Goal: Task Accomplishment & Management: Use online tool/utility

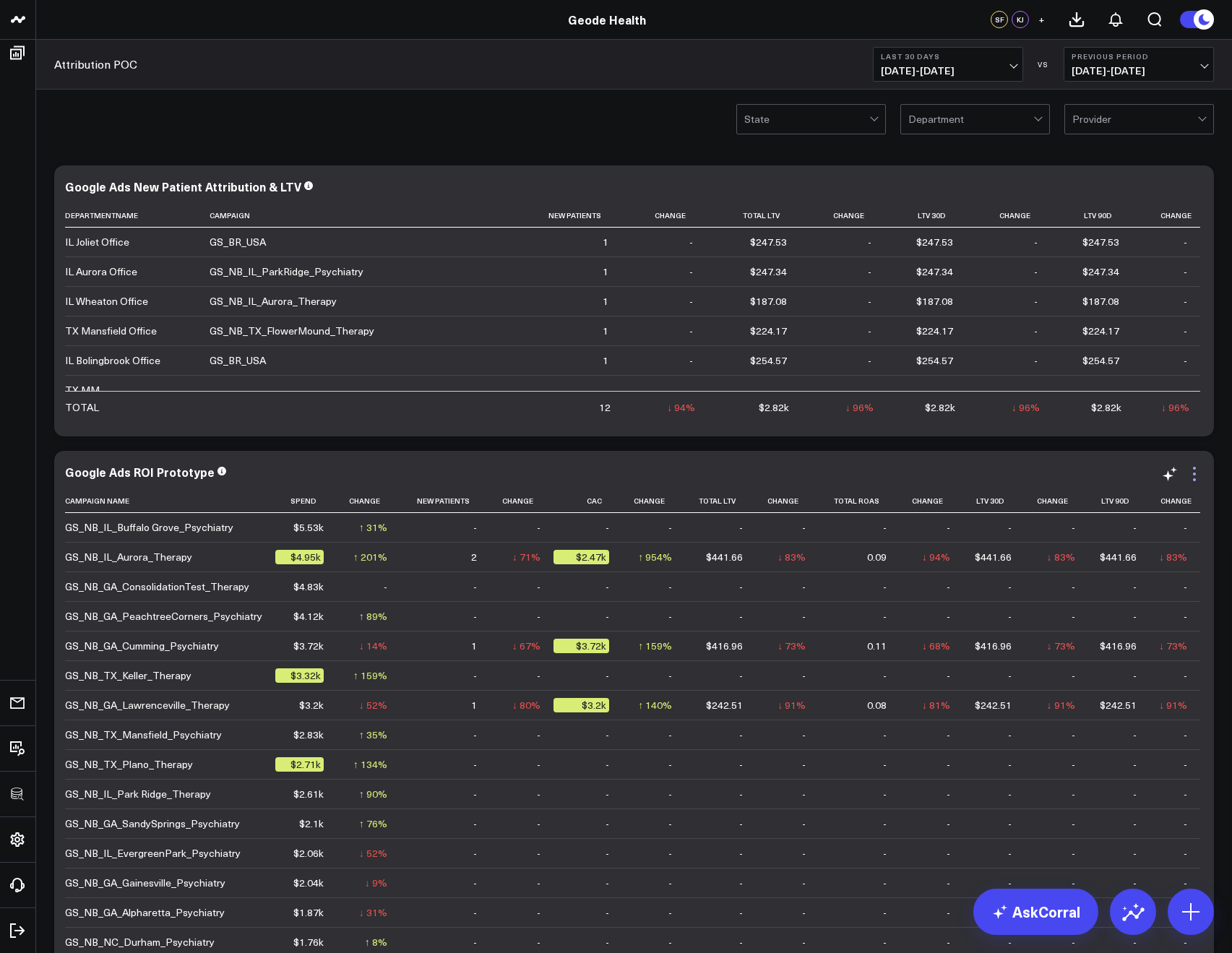
click at [1197, 478] on icon at bounding box center [1194, 474] width 17 height 17
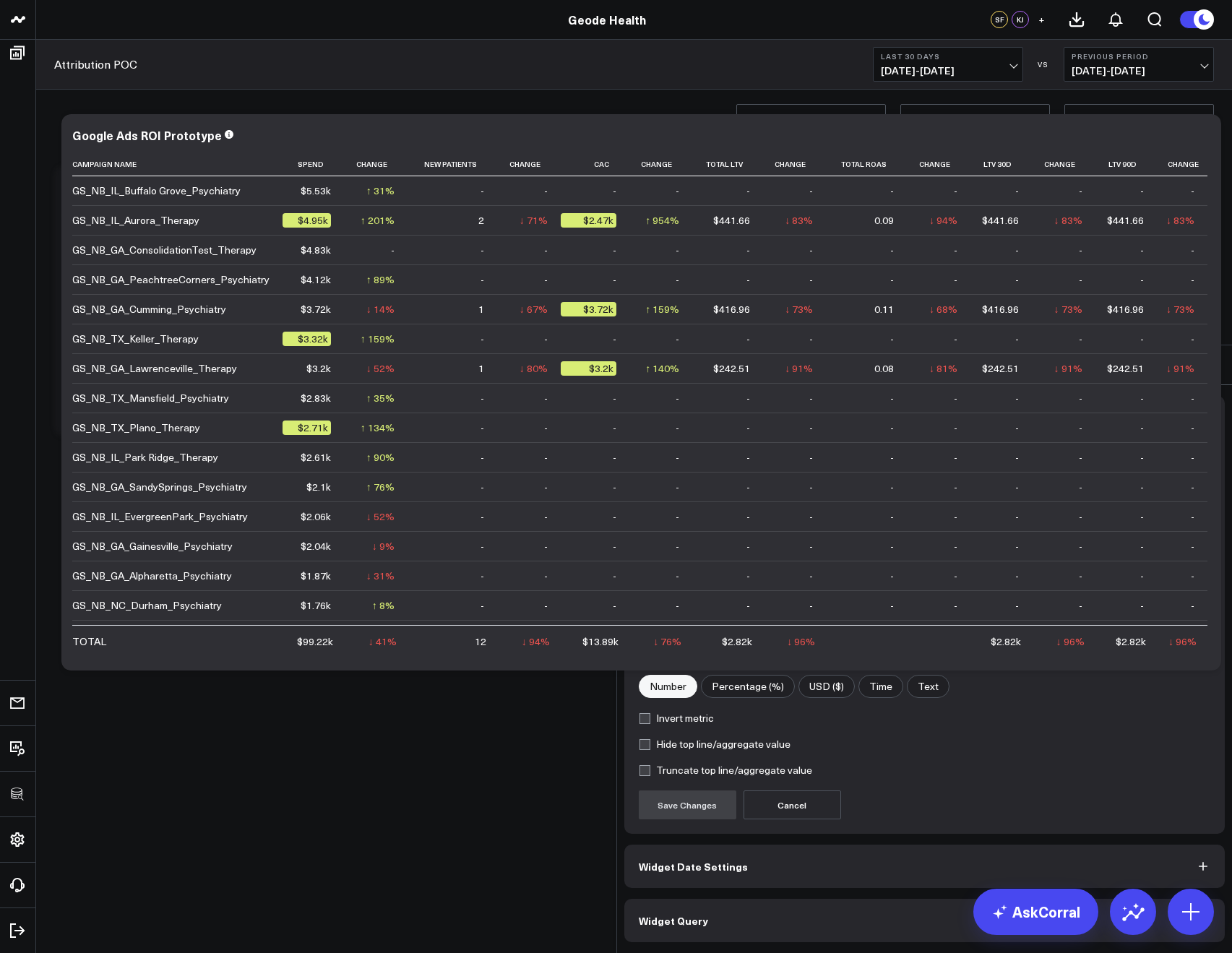
click at [680, 915] on span "Widget Query" at bounding box center [673, 920] width 70 height 11
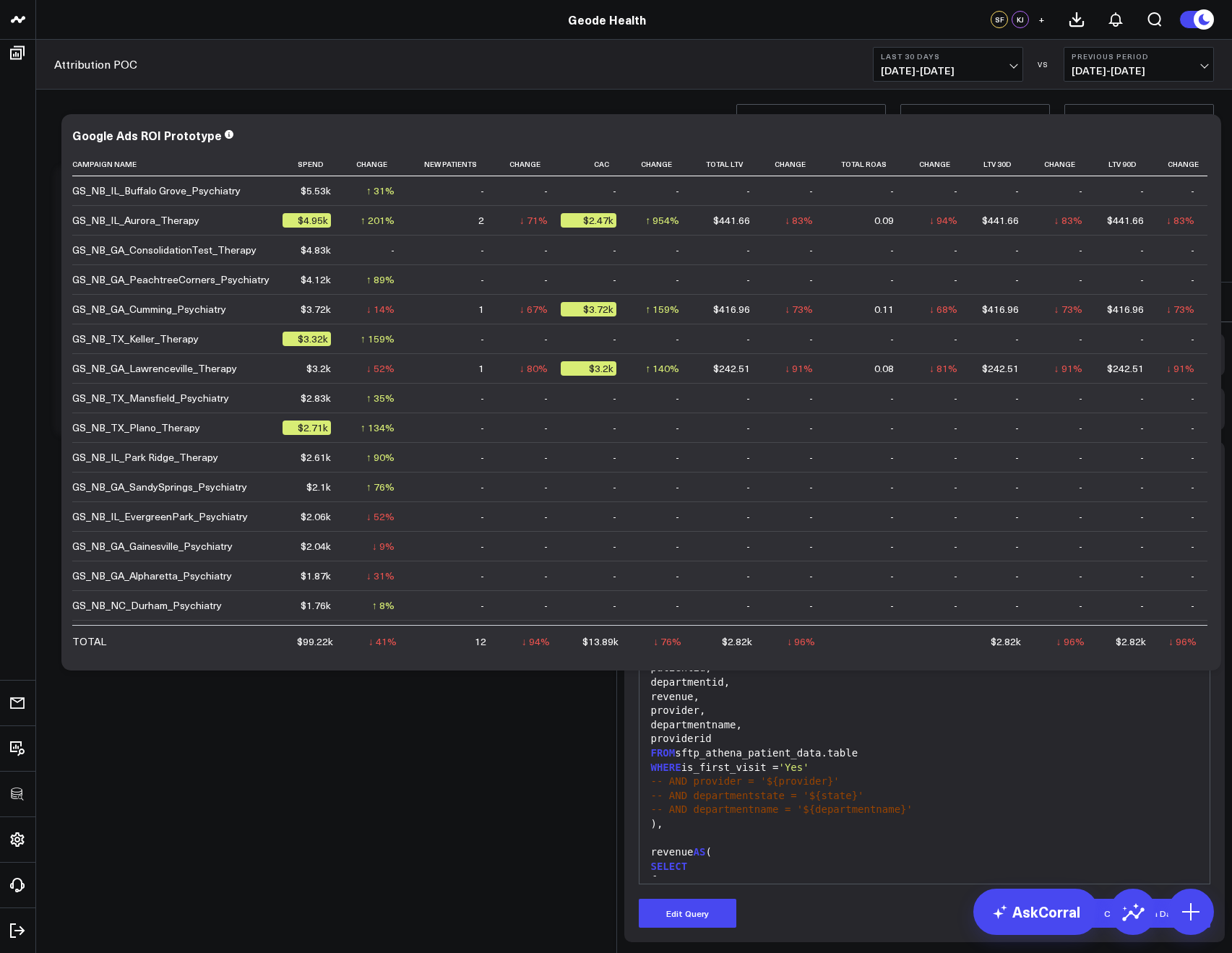
click at [1203, 293] on icon at bounding box center [1209, 302] width 17 height 17
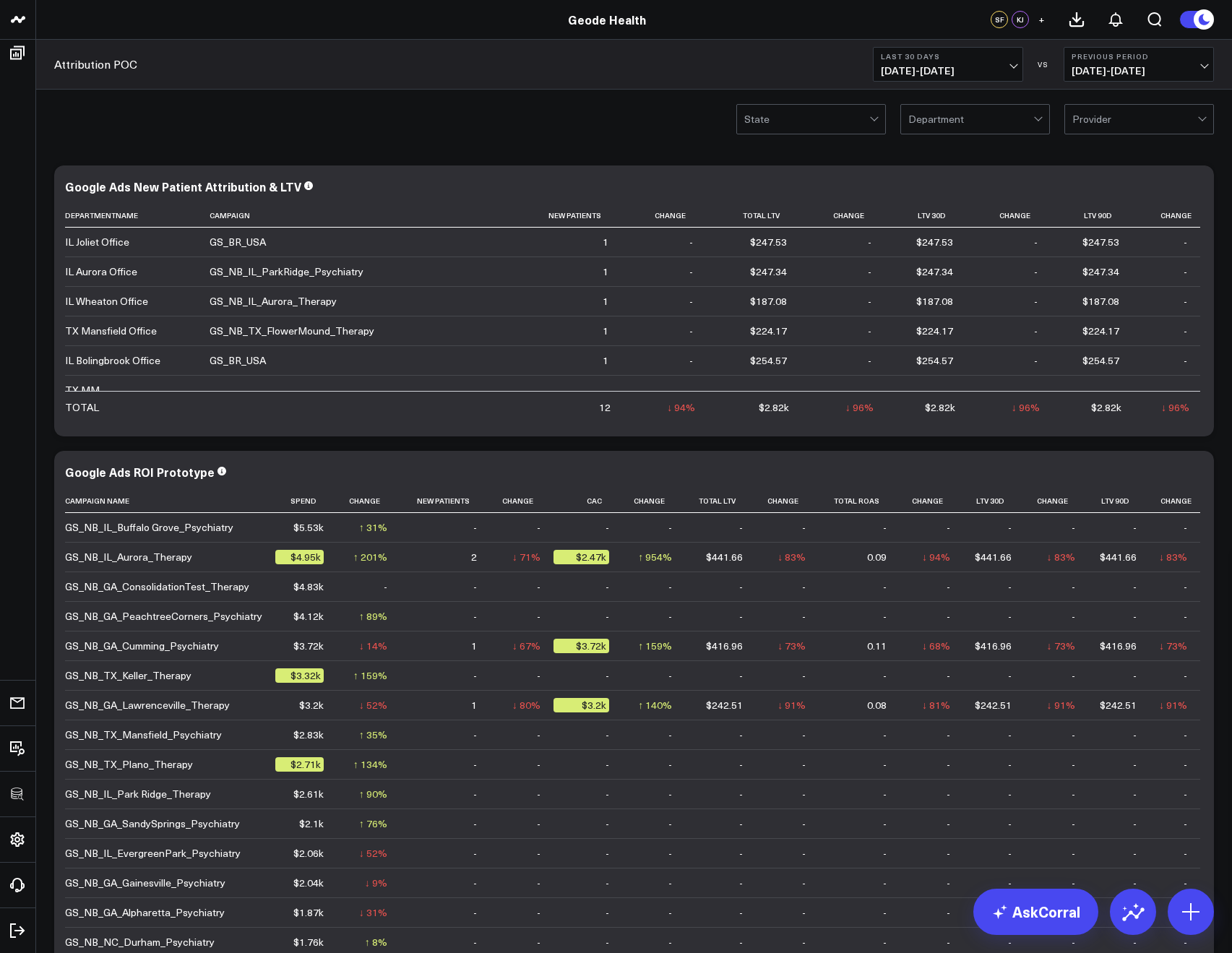
click at [772, 138] on div "State Department Provider" at bounding box center [634, 118] width 1196 height 58
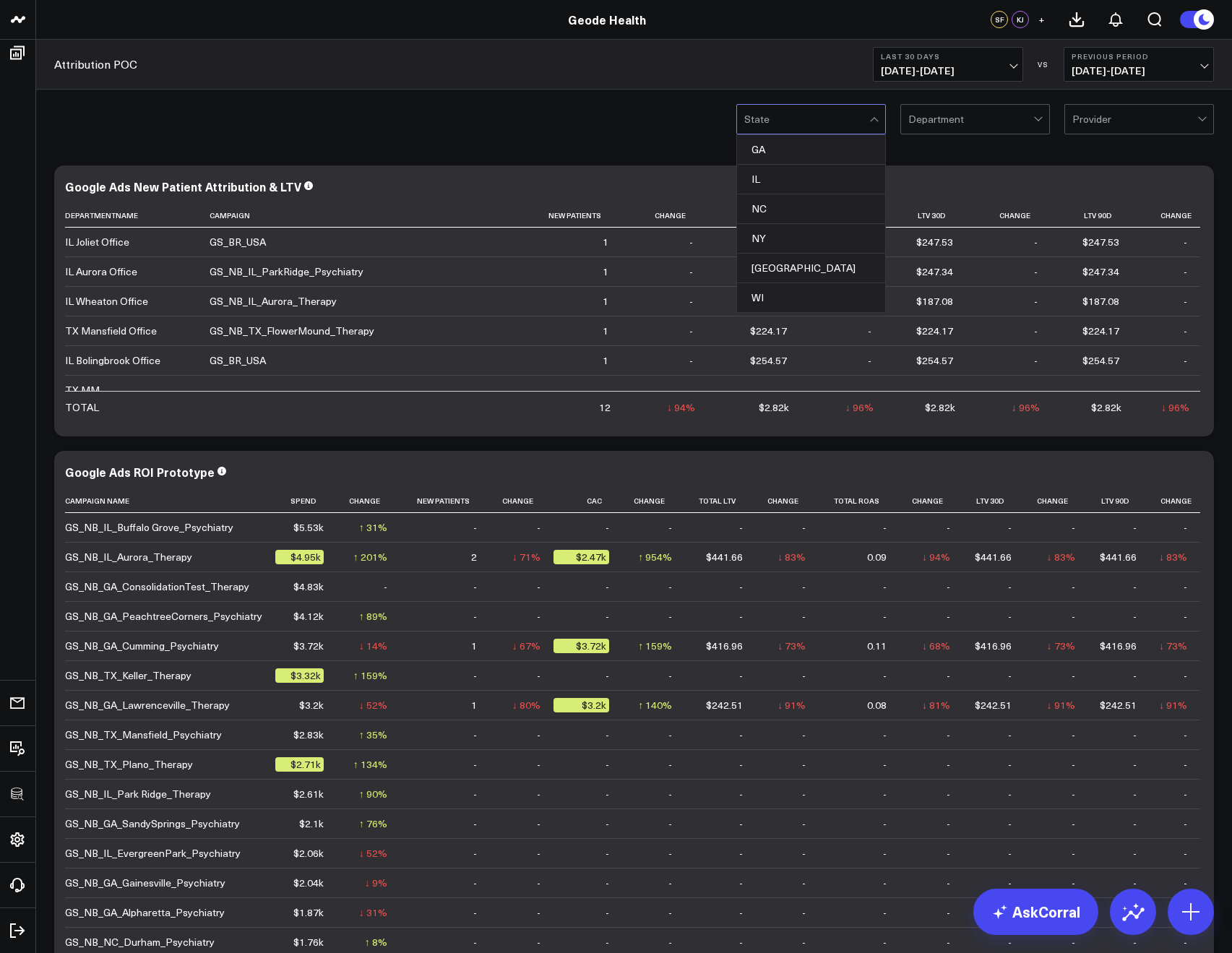
click at [907, 130] on div "Department" at bounding box center [975, 119] width 150 height 31
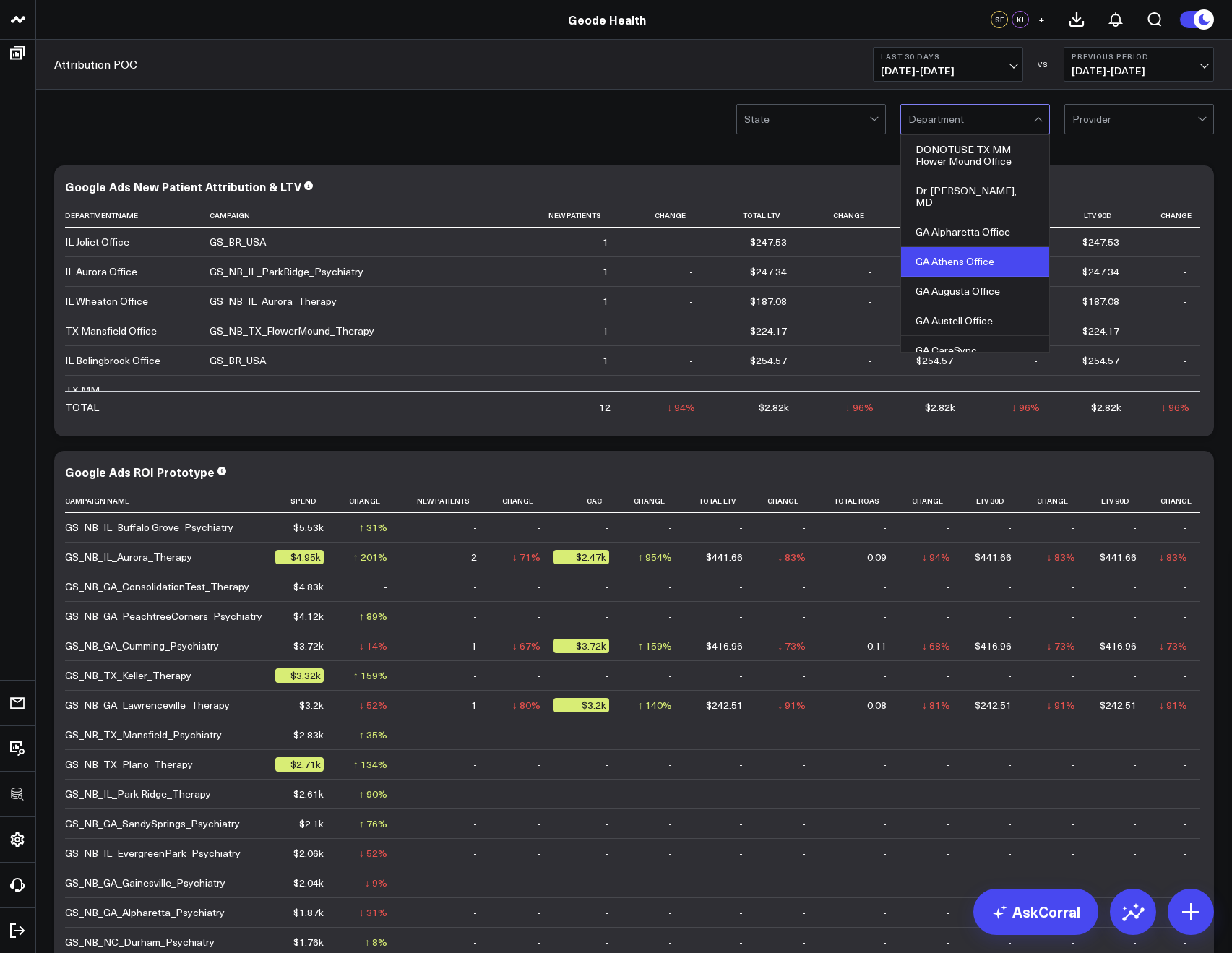
click at [924, 247] on div "GA Athens Office" at bounding box center [975, 262] width 148 height 30
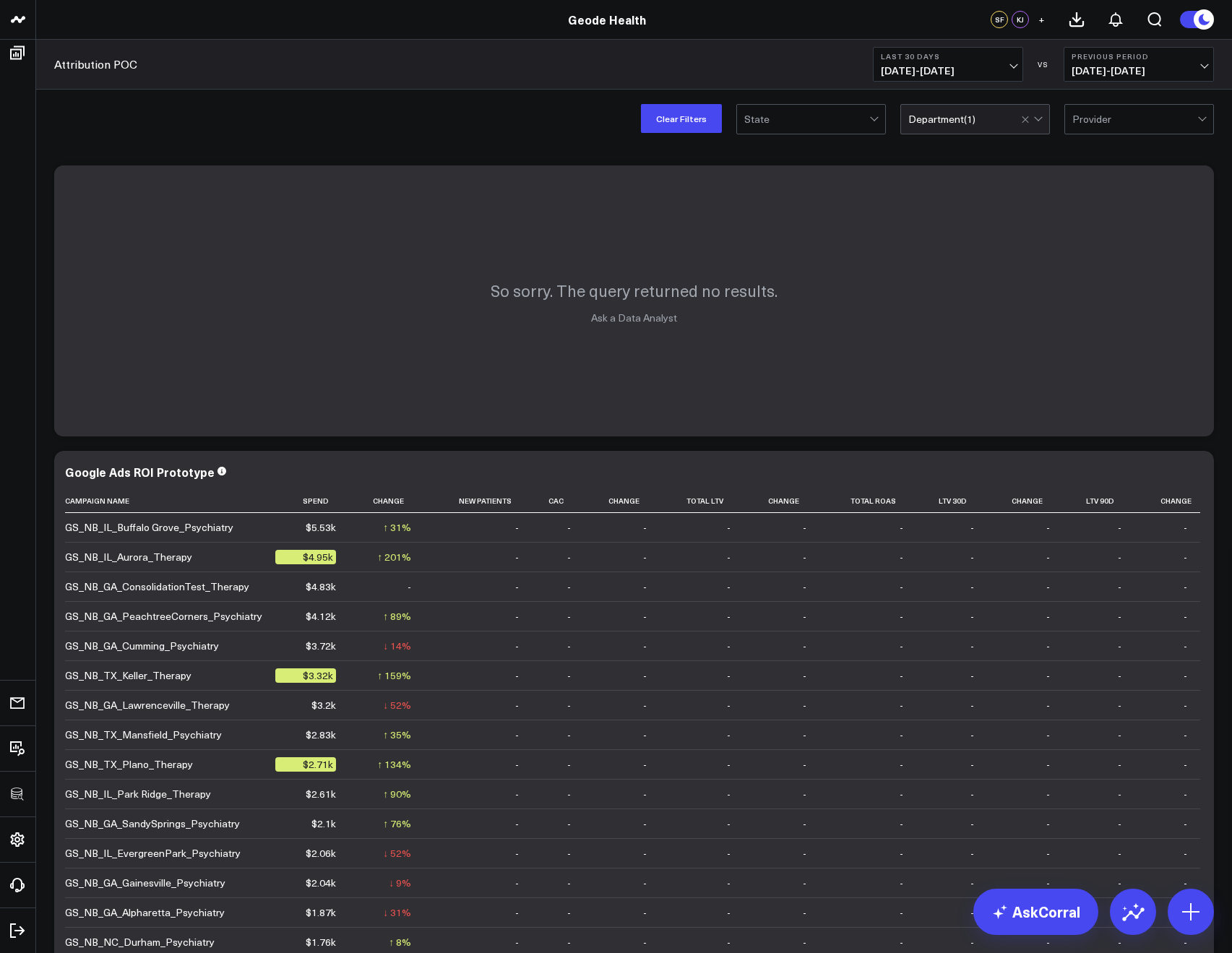
click at [485, 96] on div "Clear Filters State option GA [GEOGRAPHIC_DATA] Office, selected. Department ( …" at bounding box center [634, 118] width 1196 height 58
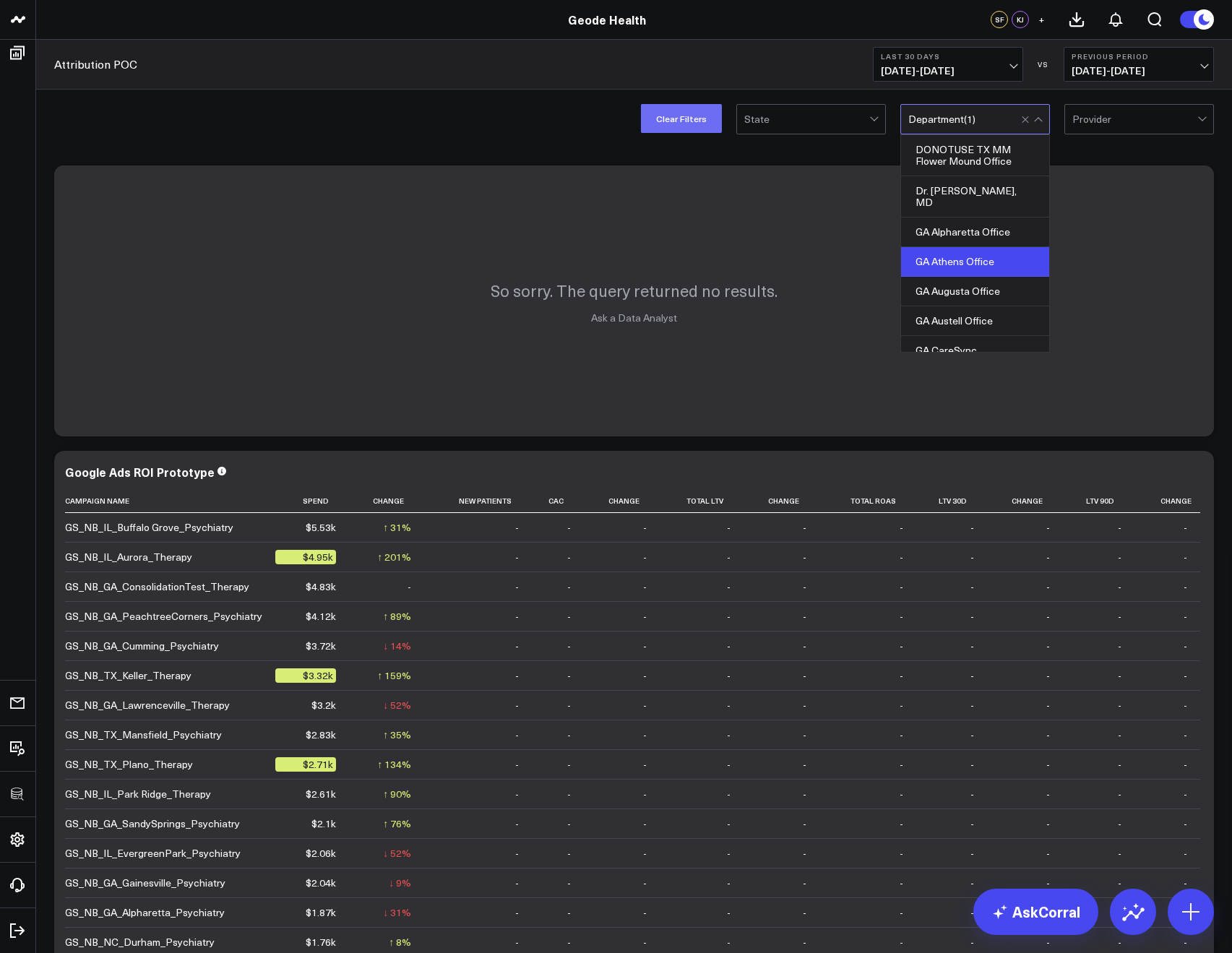
click at [650, 120] on button "Clear Filters" at bounding box center [681, 118] width 81 height 29
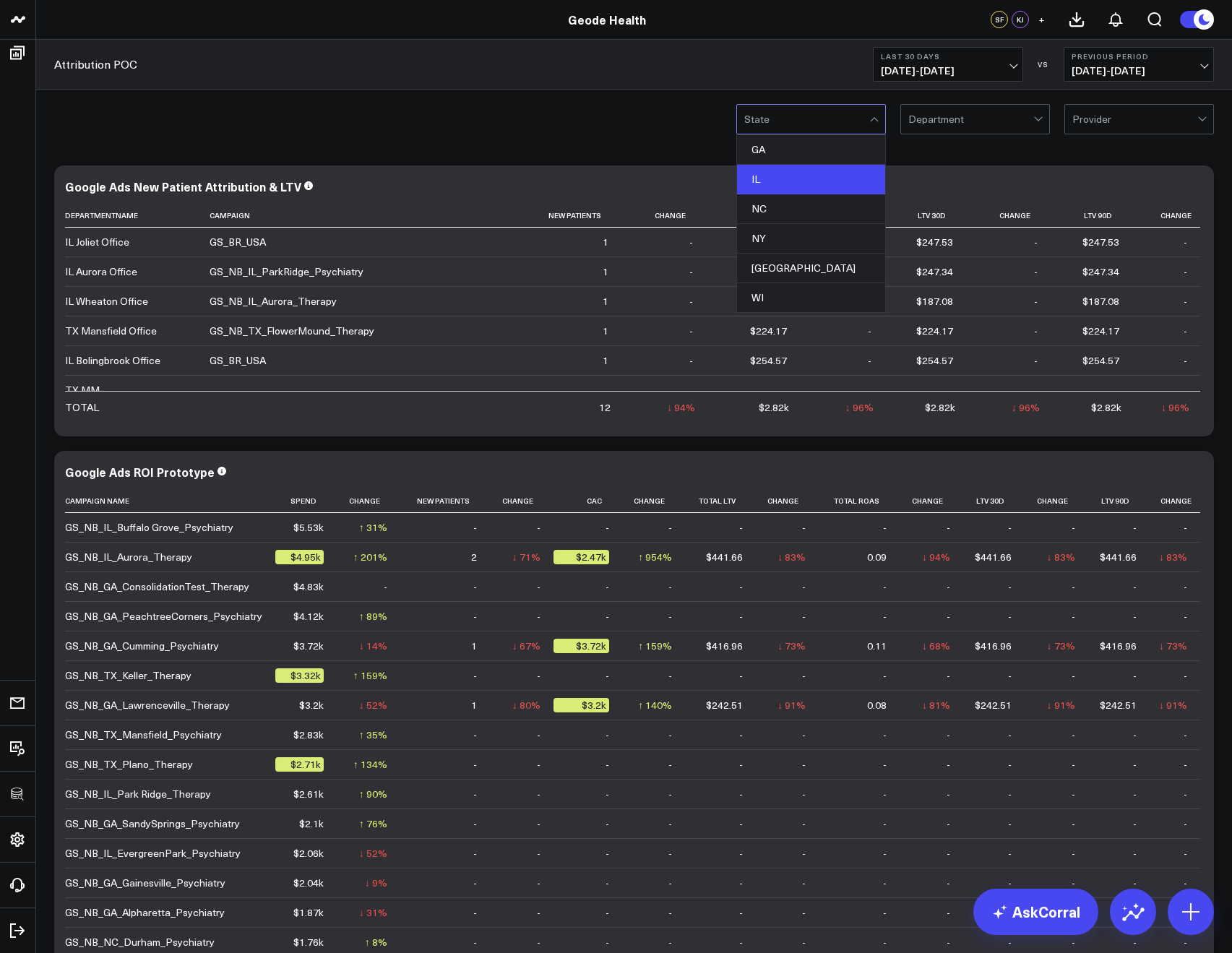
click at [772, 191] on div "IL" at bounding box center [811, 180] width 148 height 30
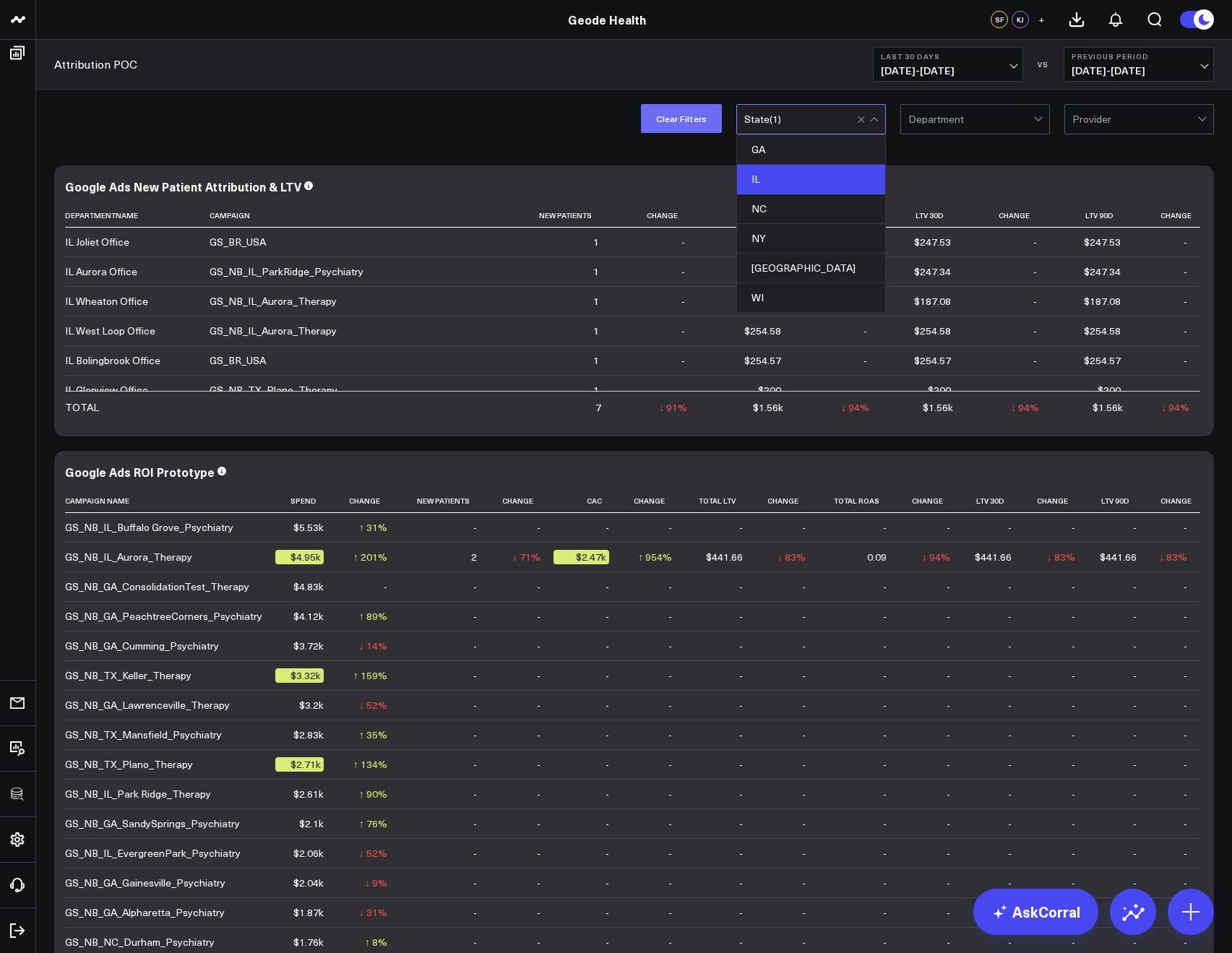
click at [647, 131] on button "Clear Filters" at bounding box center [681, 118] width 81 height 29
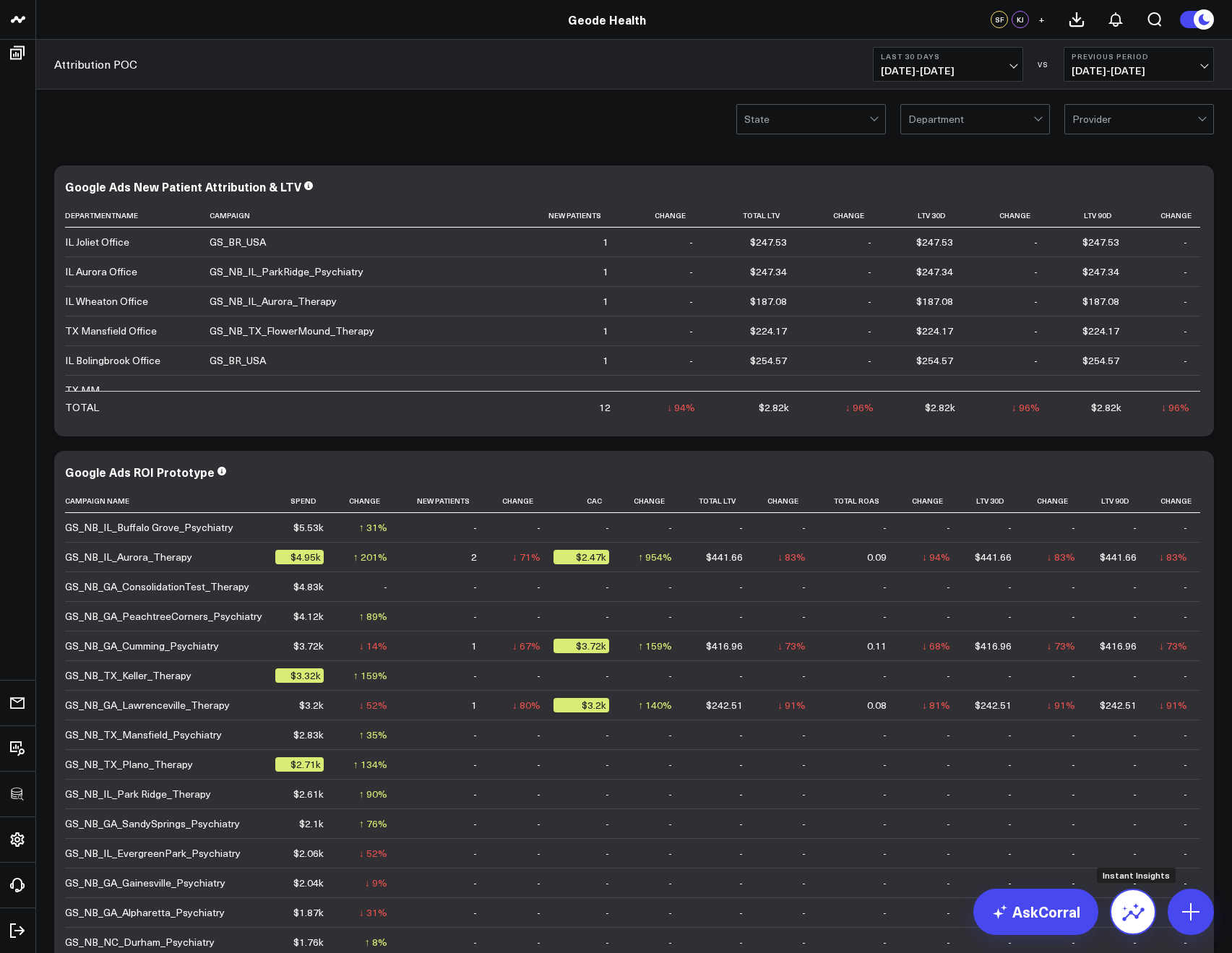
click at [1137, 907] on icon at bounding box center [1130, 907] width 16 height 8
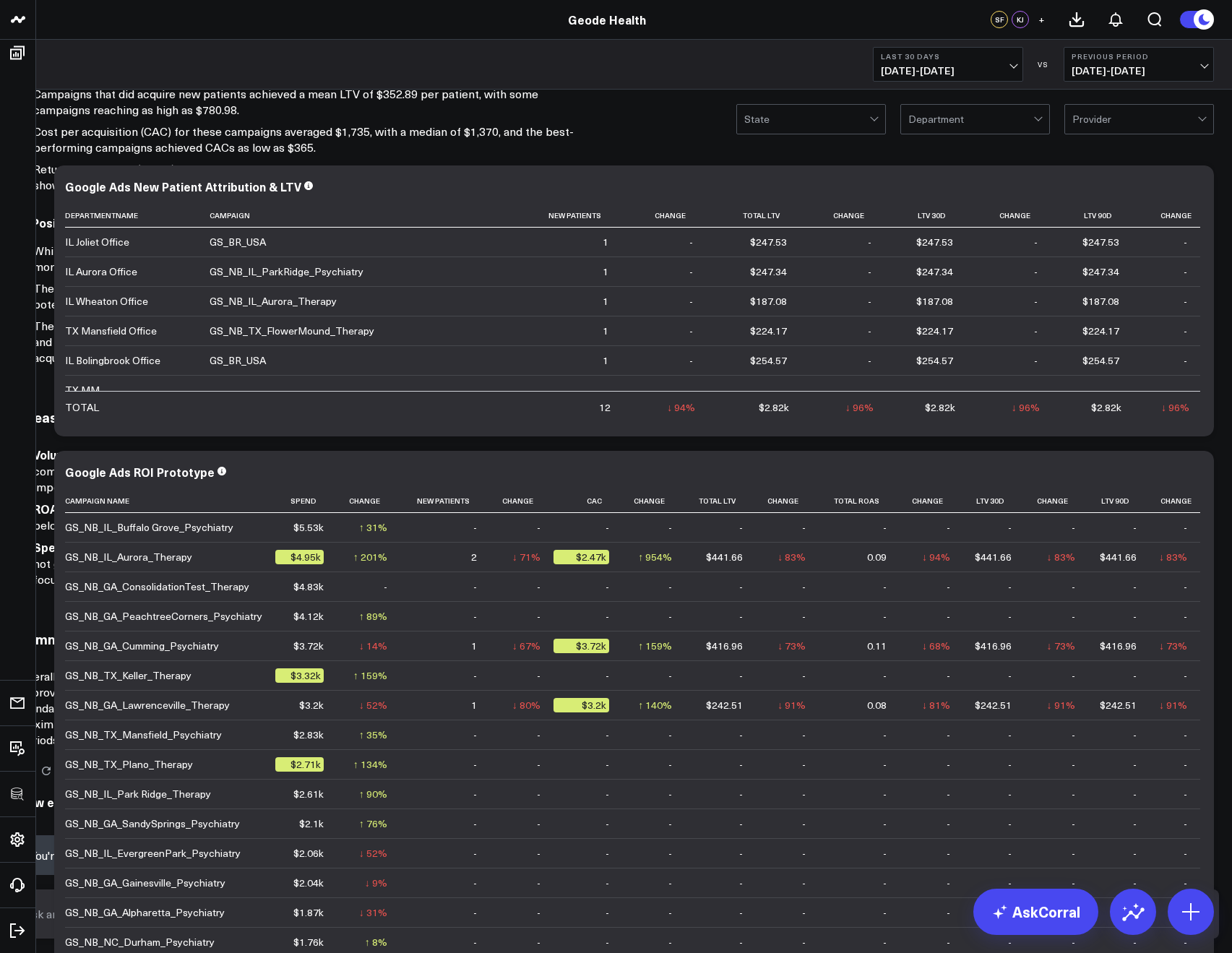
scroll to position [414, 0]
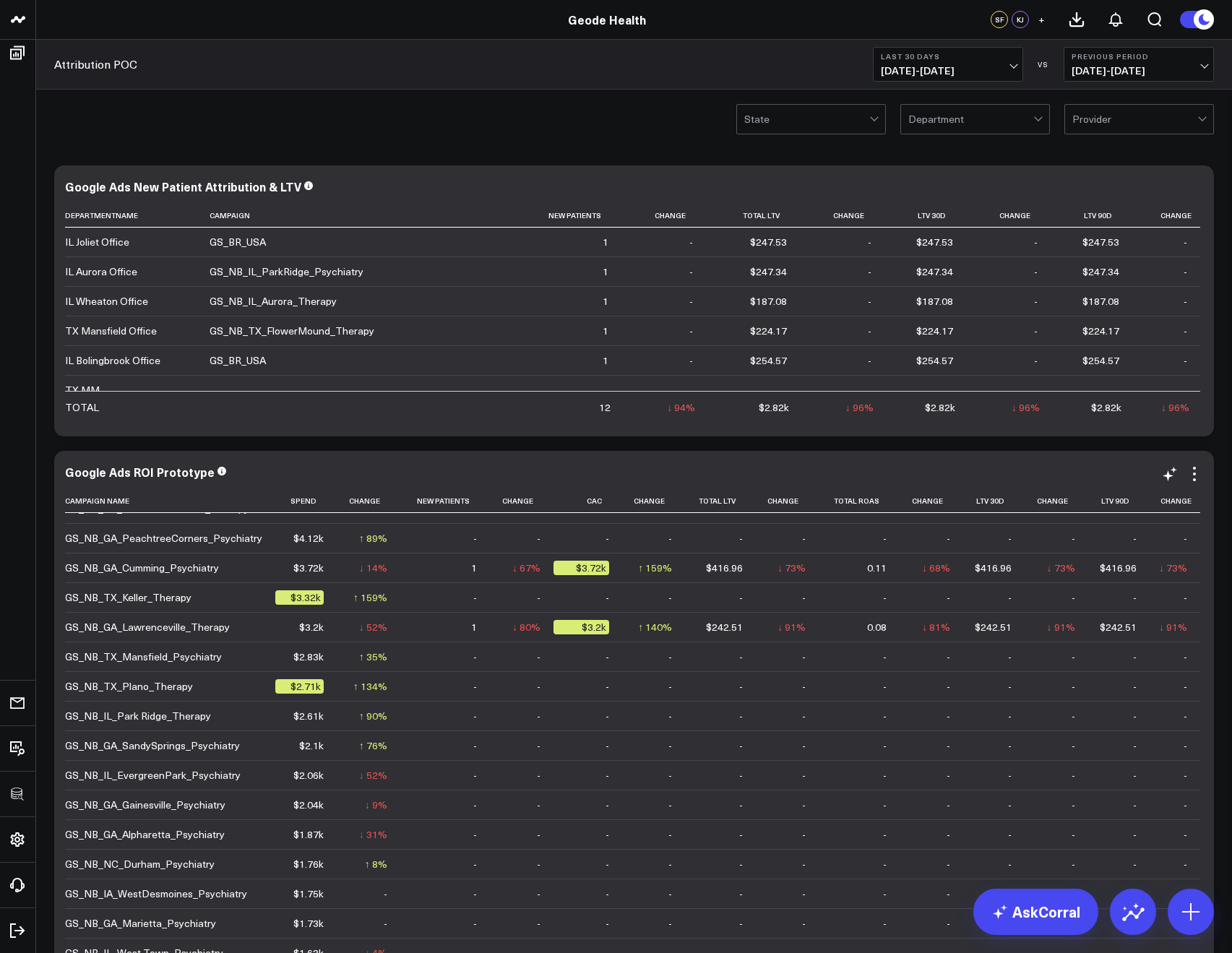
scroll to position [0, 0]
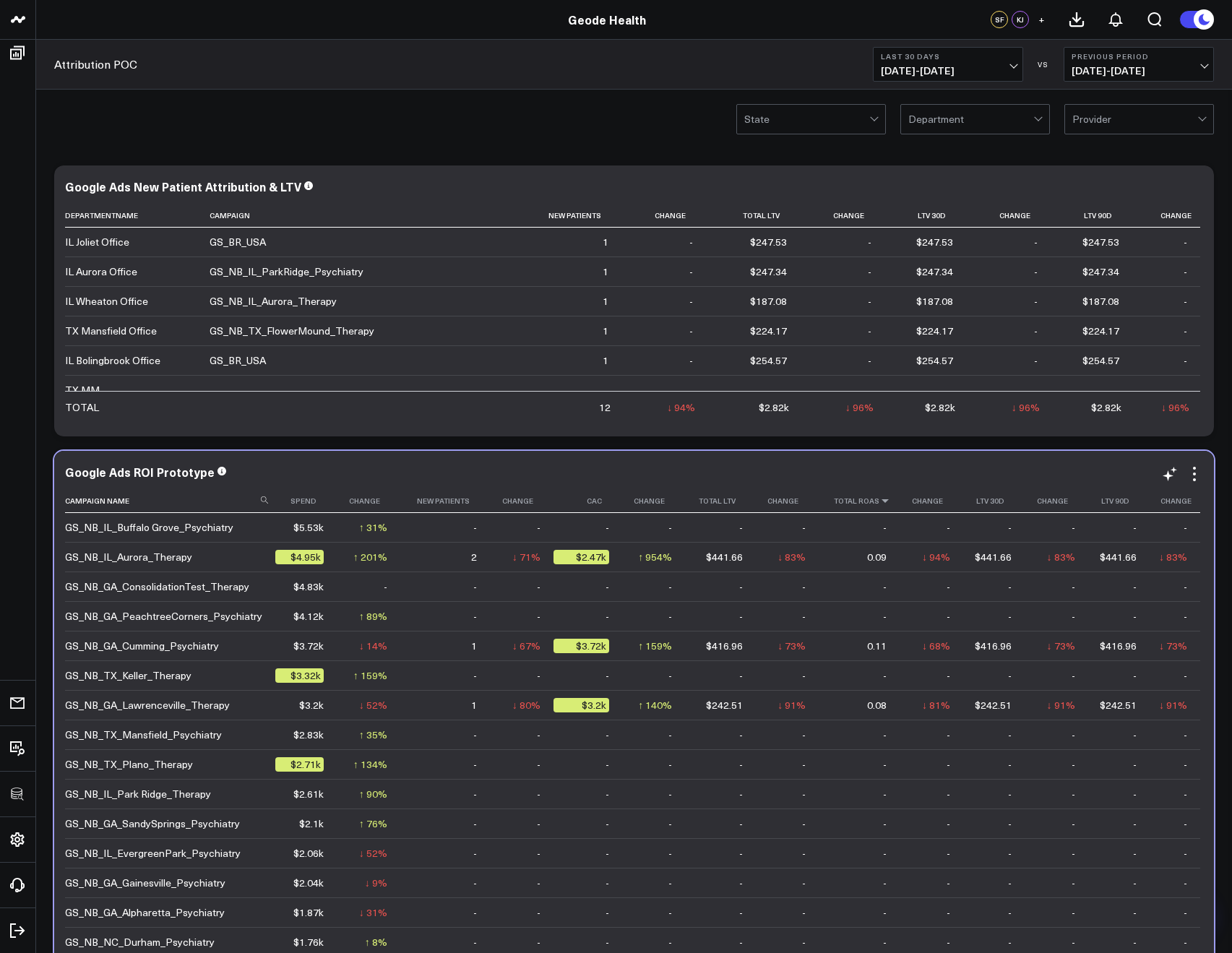
click at [879, 504] on icon at bounding box center [885, 501] width 11 height 9
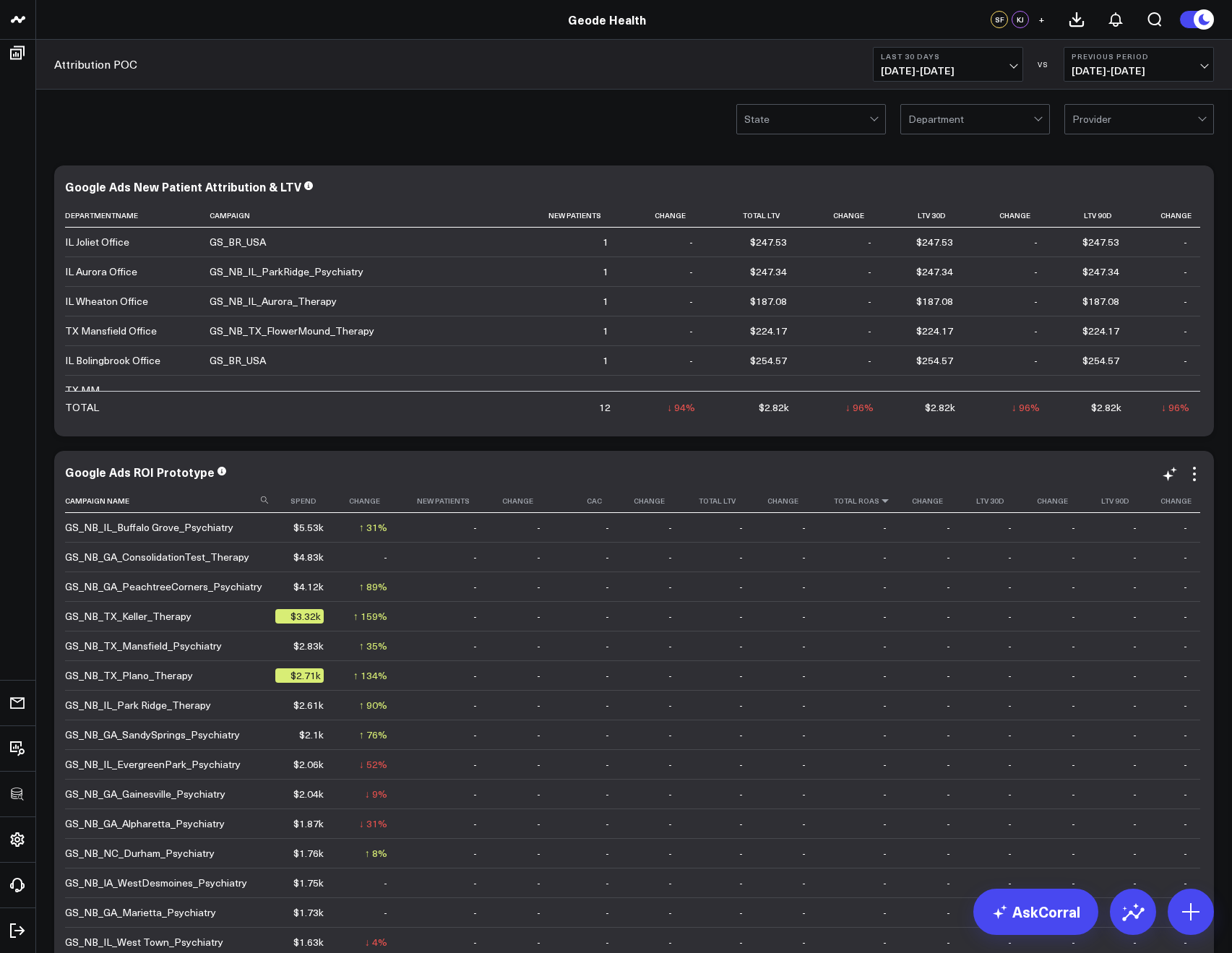
click at [879, 504] on icon at bounding box center [885, 501] width 11 height 9
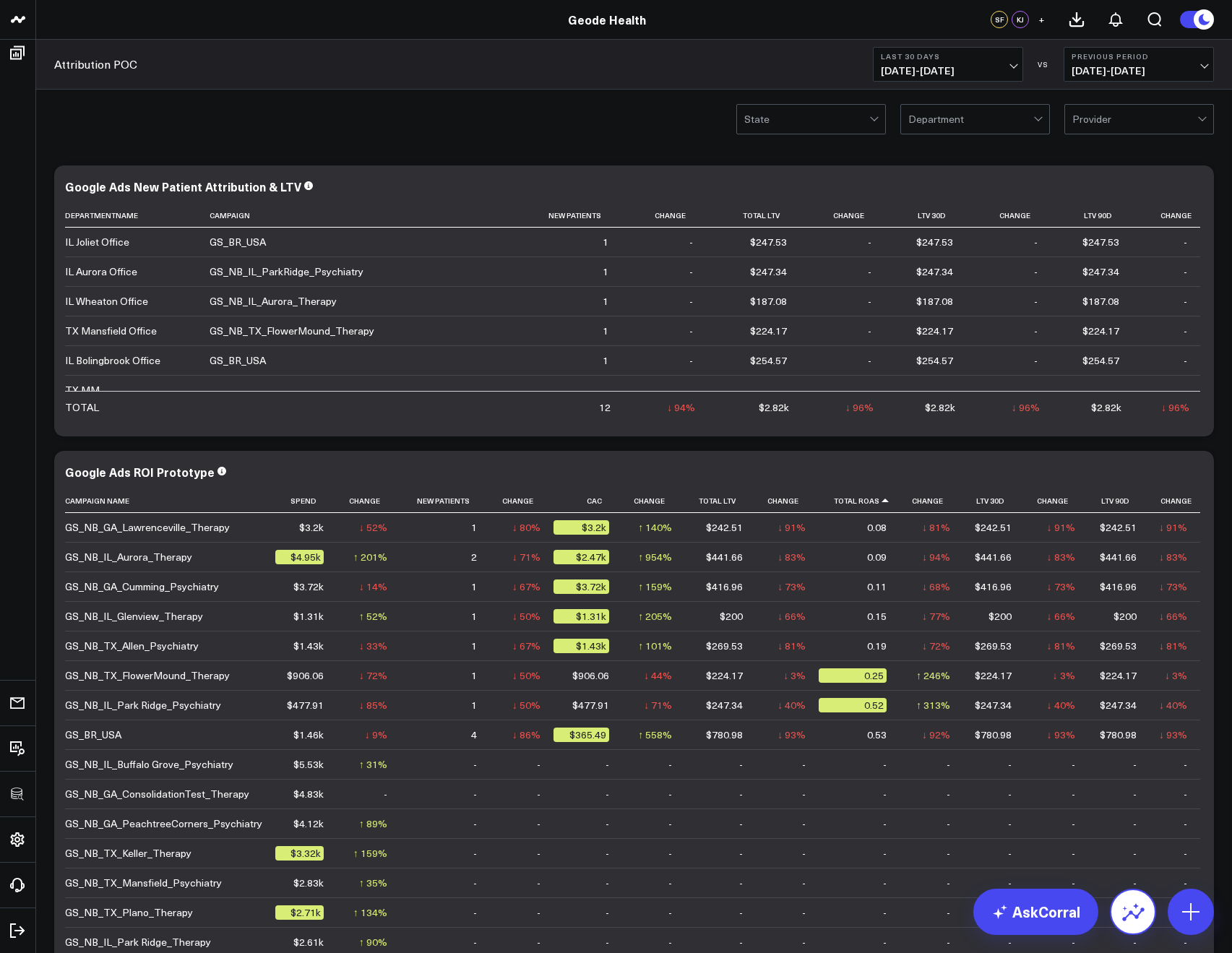
click at [1141, 917] on icon at bounding box center [1132, 912] width 23 height 23
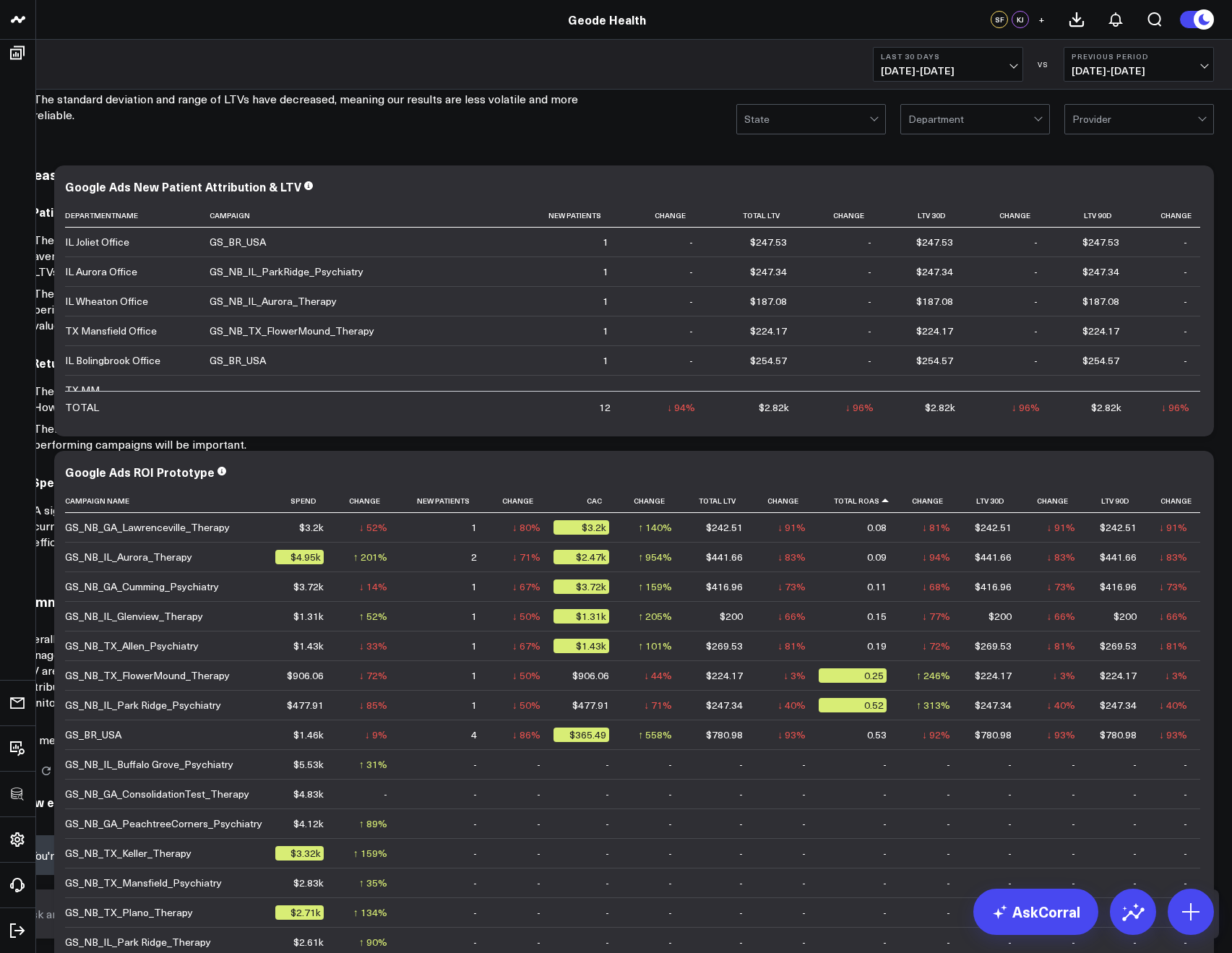
scroll to position [136, 0]
